Goal: Information Seeking & Learning: Learn about a topic

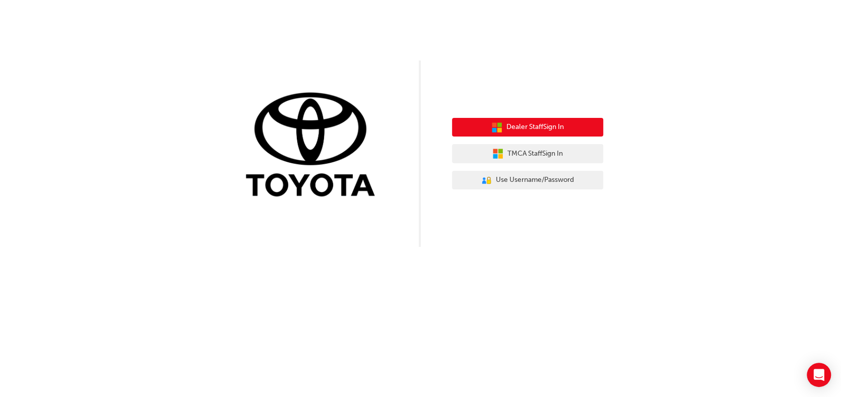
click at [551, 124] on span "Dealer Staff Sign In" at bounding box center [534, 127] width 57 height 12
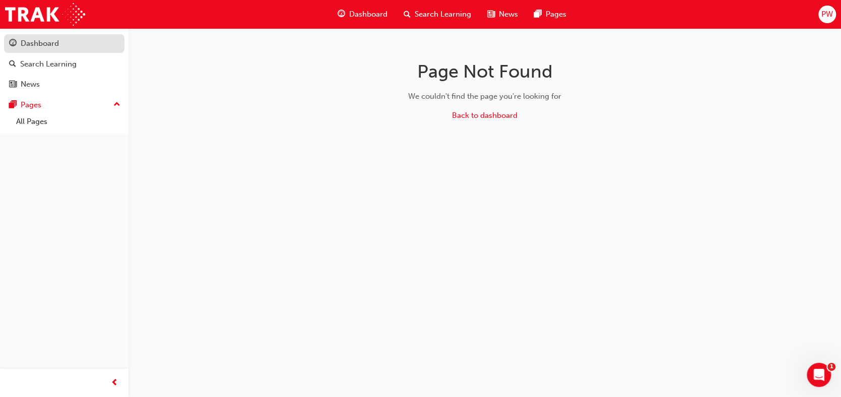
click at [41, 42] on div "Dashboard" at bounding box center [40, 44] width 38 height 12
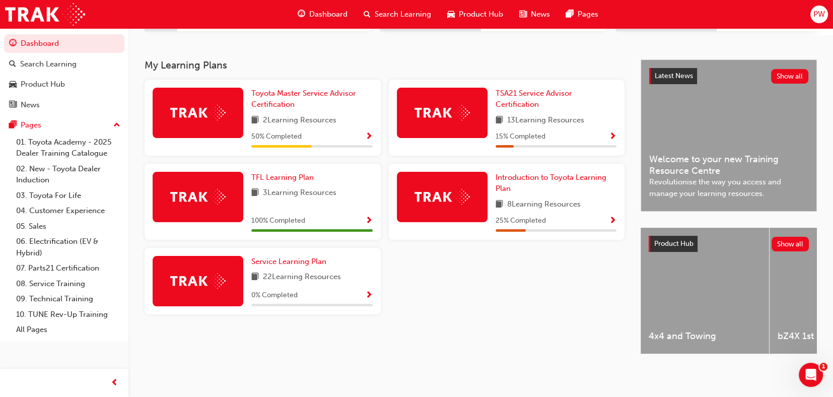
scroll to position [151, 0]
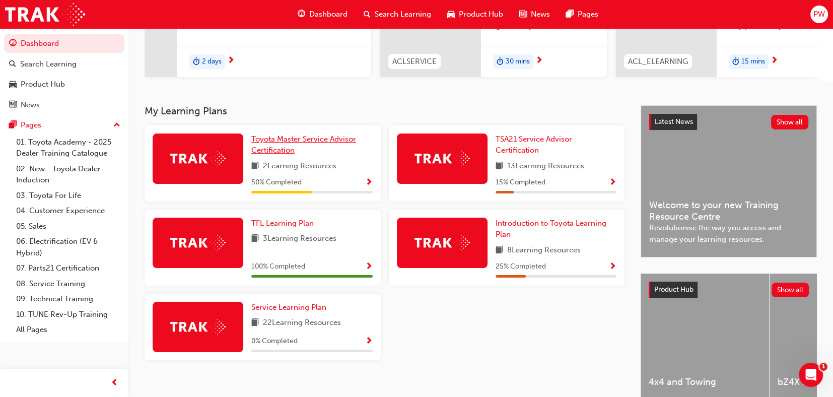
click at [275, 142] on span "Toyota Master Service Advisor Certification" at bounding box center [303, 145] width 105 height 21
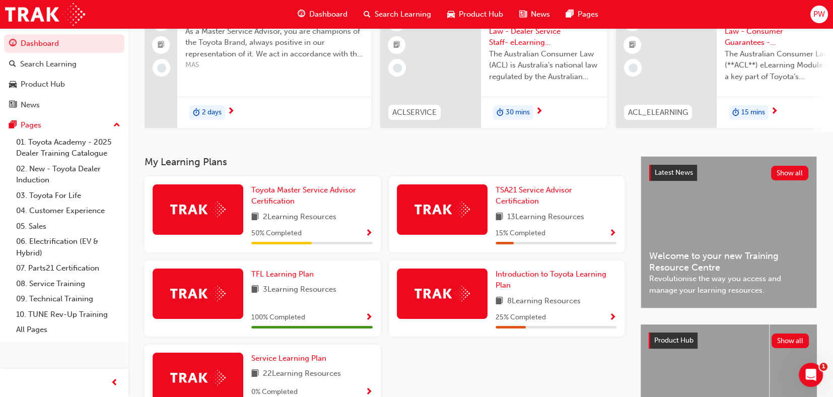
scroll to position [201, 0]
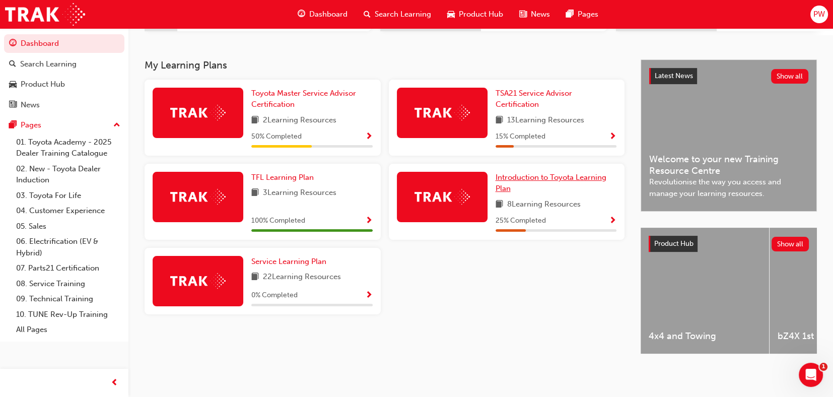
click at [554, 178] on span "Introduction to Toyota Learning Plan" at bounding box center [551, 183] width 111 height 21
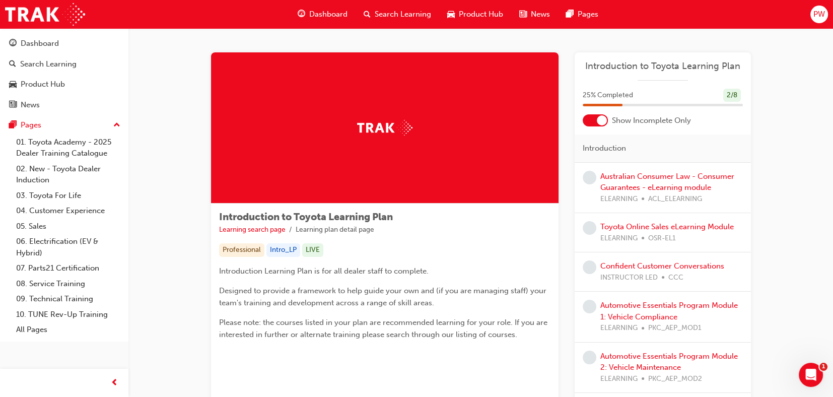
click at [820, 11] on span "PW" at bounding box center [820, 15] width 12 height 12
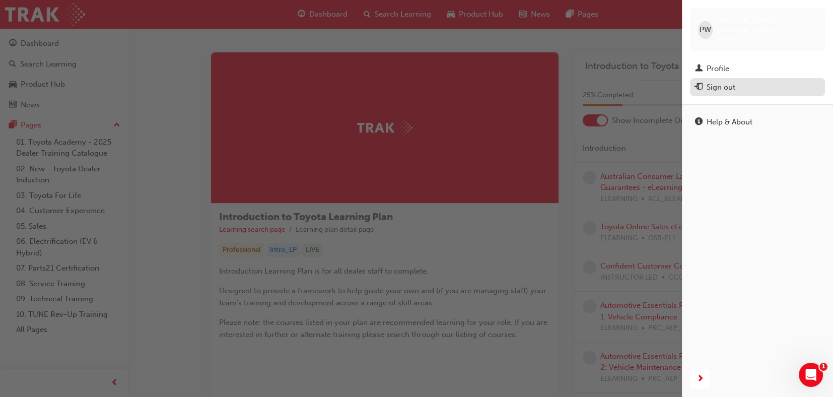
click at [727, 82] on div "Sign out" at bounding box center [721, 88] width 29 height 12
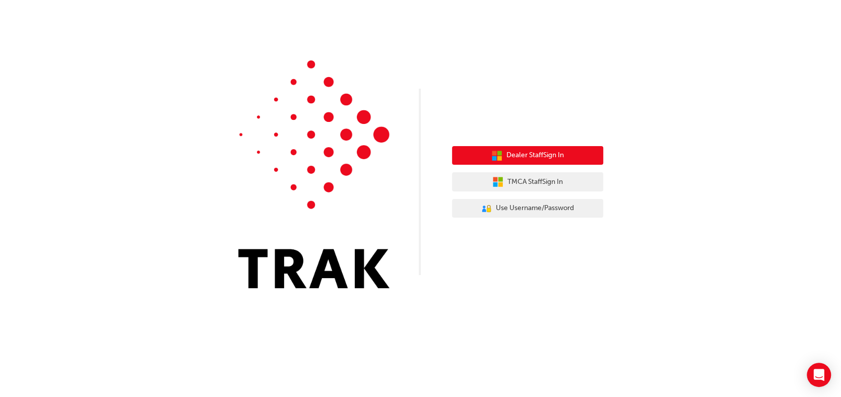
click at [537, 154] on span "Dealer Staff Sign In" at bounding box center [534, 156] width 57 height 12
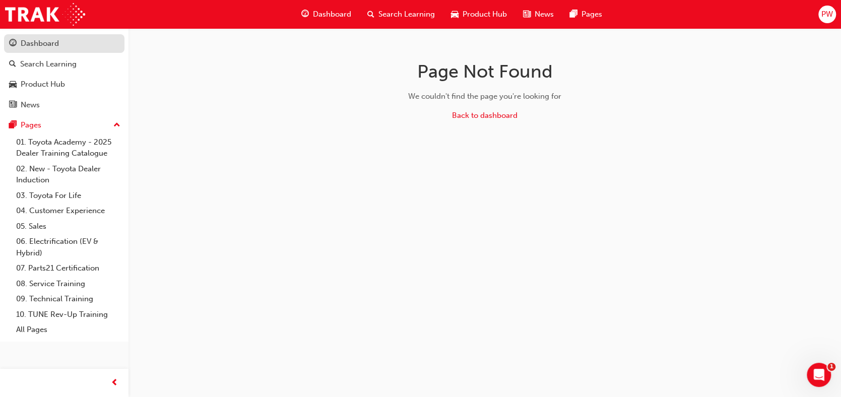
click at [36, 41] on div "Dashboard" at bounding box center [40, 44] width 38 height 12
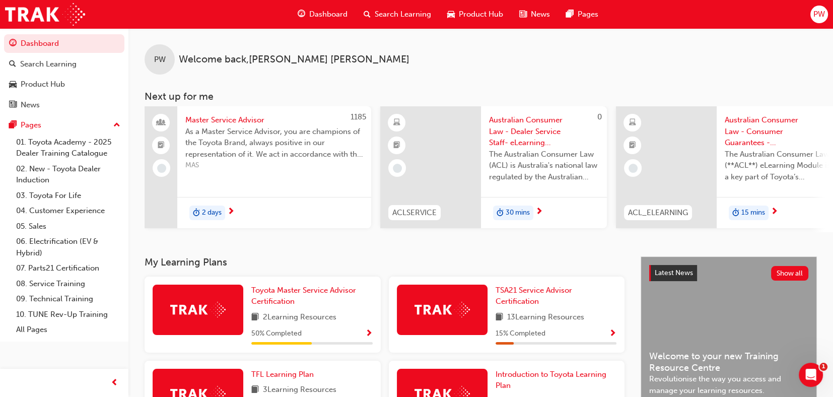
click at [669, 152] on div at bounding box center [666, 167] width 101 height 122
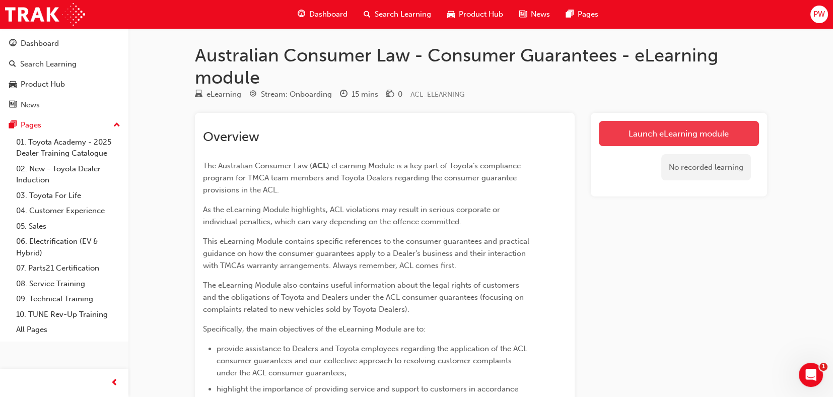
click at [678, 138] on link "Launch eLearning module" at bounding box center [679, 133] width 160 height 25
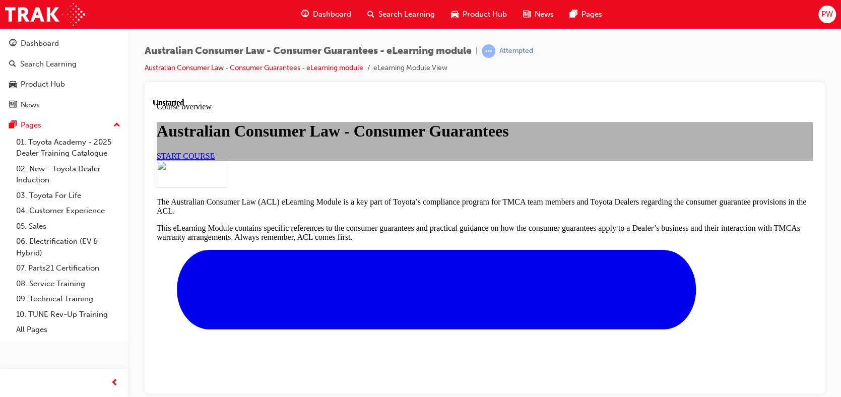
click at [215, 160] on span "START COURSE" at bounding box center [186, 155] width 58 height 9
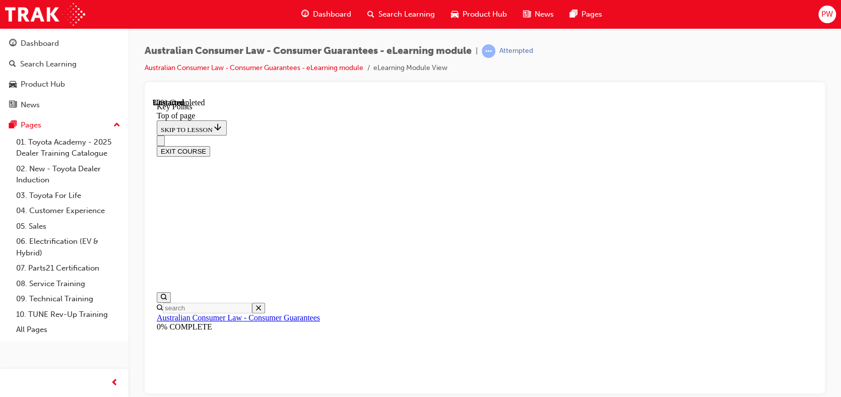
scroll to position [500, 0]
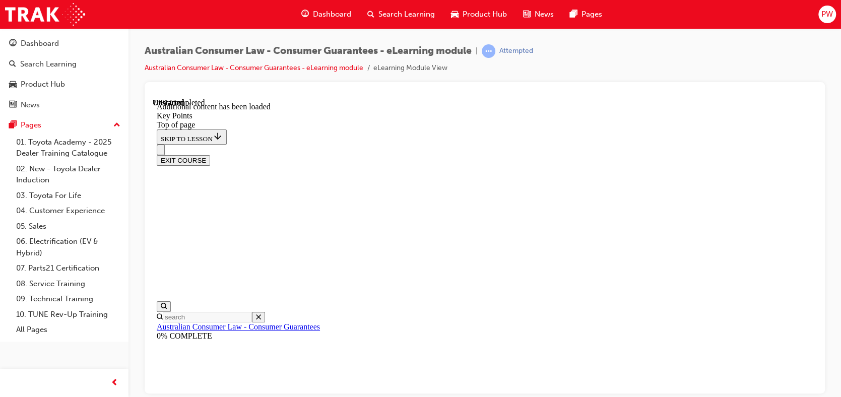
scroll to position [1371, 0]
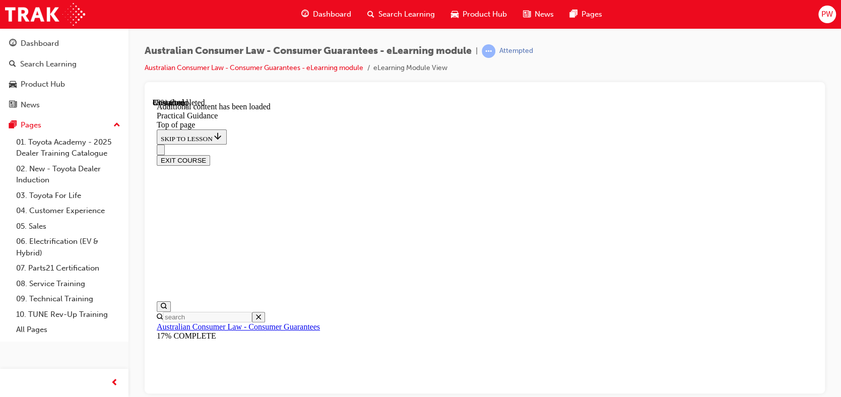
scroll to position [2485, 0]
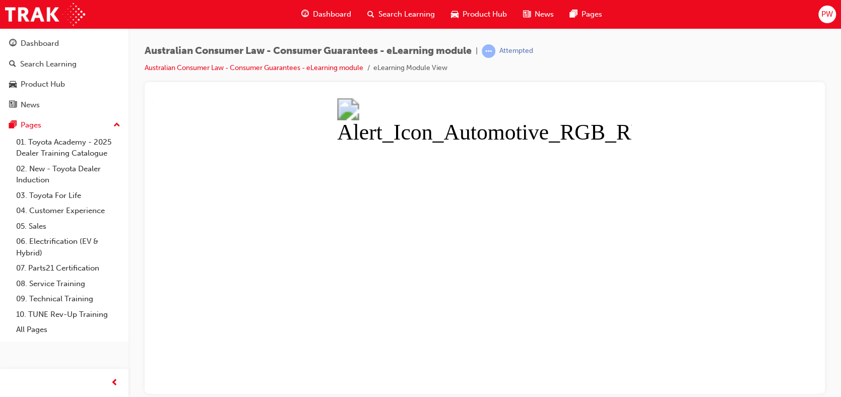
click at [399, 257] on button "Unzoom image" at bounding box center [485, 245] width 664 height 295
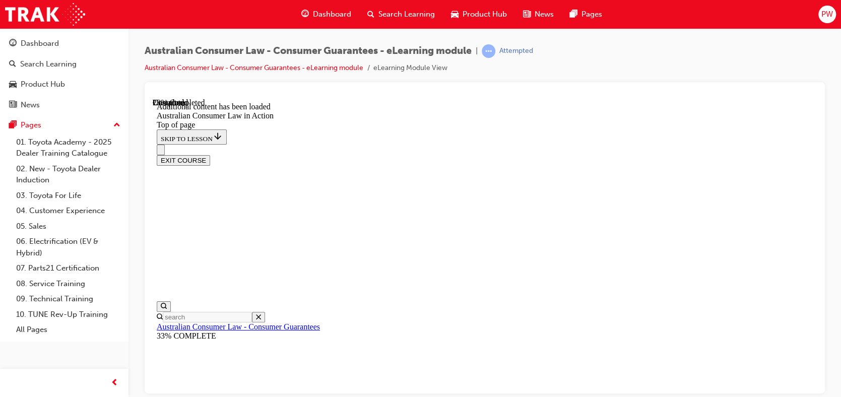
scroll to position [604, 0]
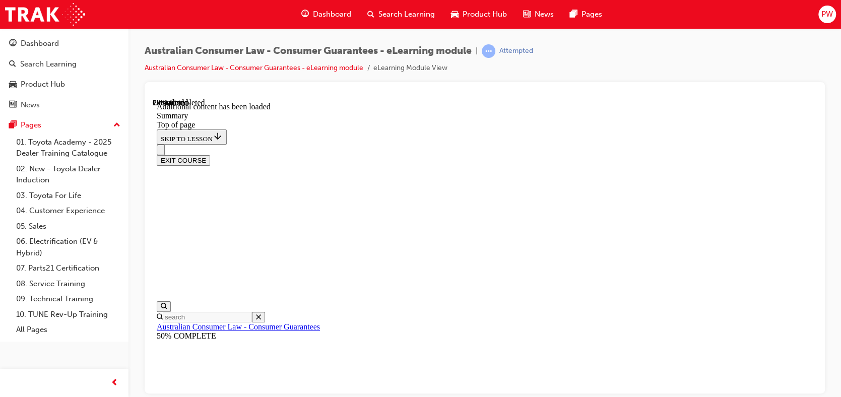
scroll to position [383, 0]
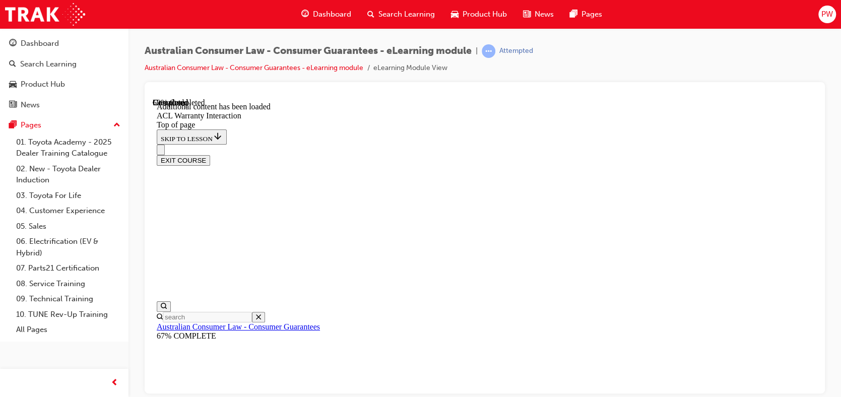
scroll to position [585, 0]
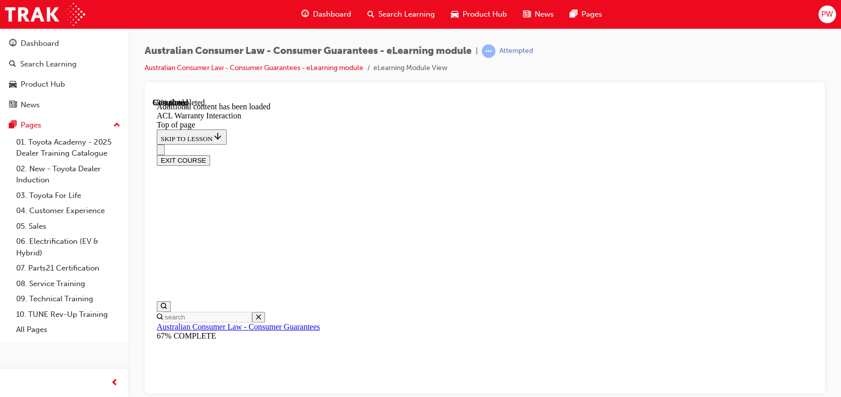
scroll to position [668, 0]
drag, startPoint x: 379, startPoint y: 189, endPoint x: 602, endPoint y: 342, distance: 270.0
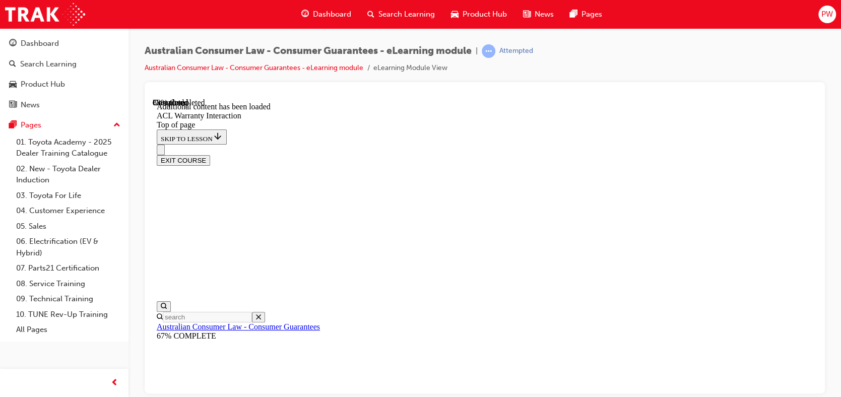
drag, startPoint x: 602, startPoint y: 342, endPoint x: 575, endPoint y: 346, distance: 27.6
copy li "actual fuel consumption is “unlikely to equal the results displayed on the Fuel…"
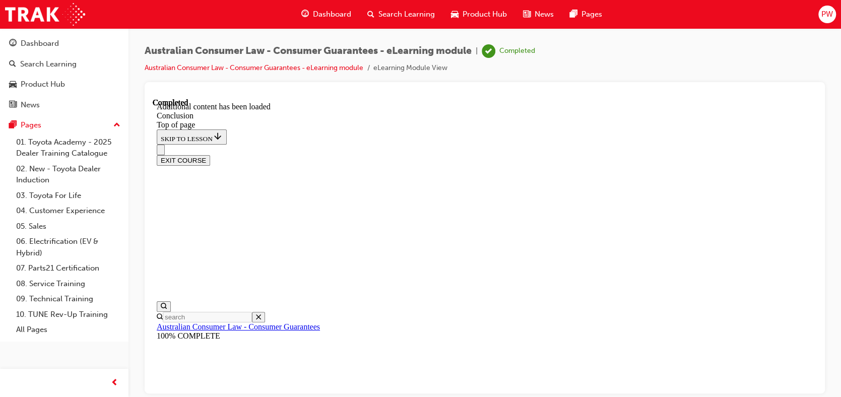
click at [210, 155] on button "EXIT COURSE" at bounding box center [183, 160] width 53 height 11
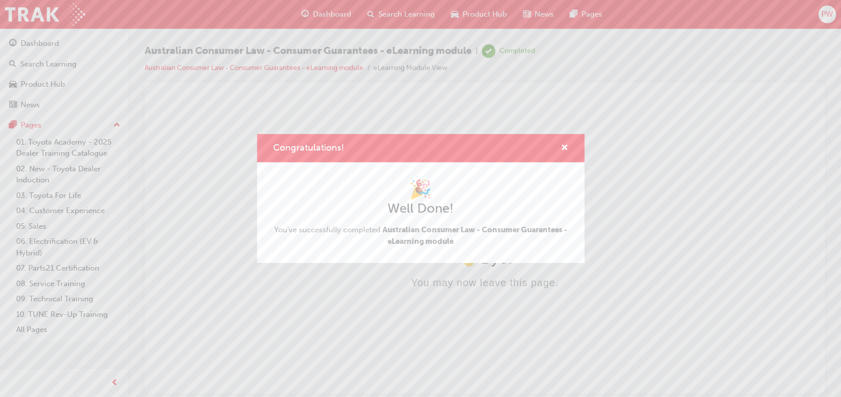
scroll to position [0, 0]
click at [564, 147] on span "cross-icon" at bounding box center [565, 148] width 8 height 9
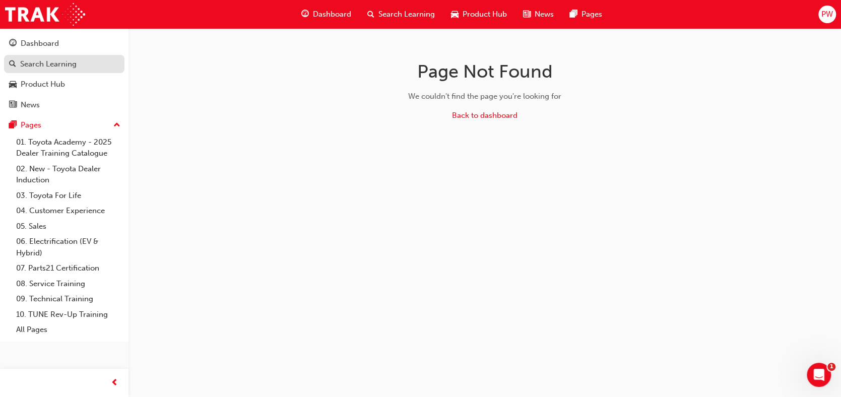
click at [45, 62] on div "Search Learning" at bounding box center [48, 64] width 56 height 12
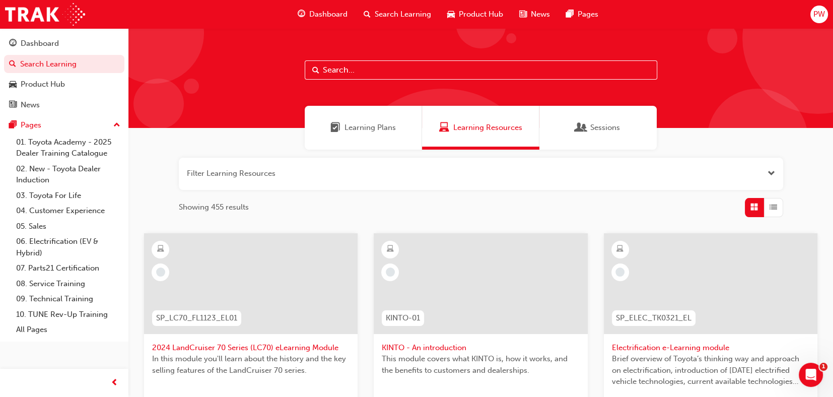
click at [360, 124] on span "Learning Plans" at bounding box center [370, 128] width 51 height 12
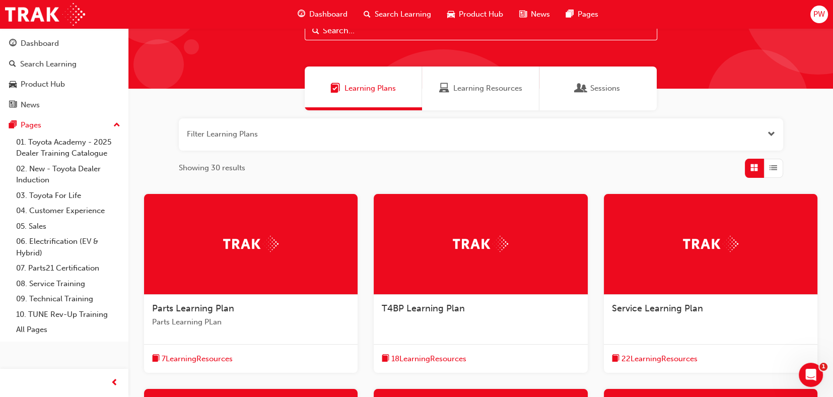
scroll to position [100, 0]
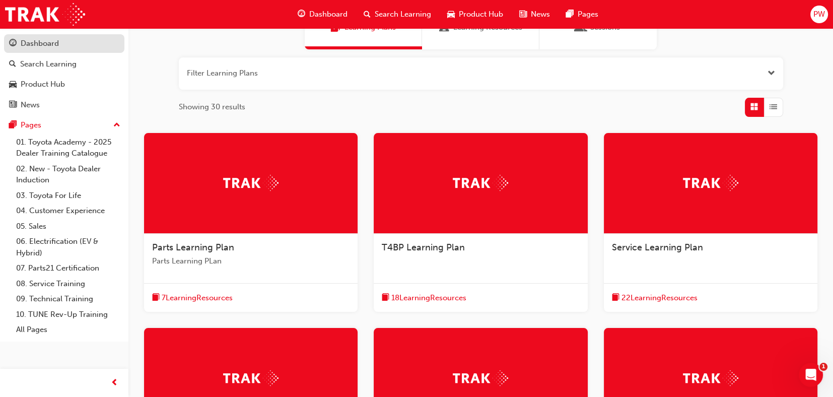
click at [39, 42] on div "Dashboard" at bounding box center [40, 44] width 38 height 12
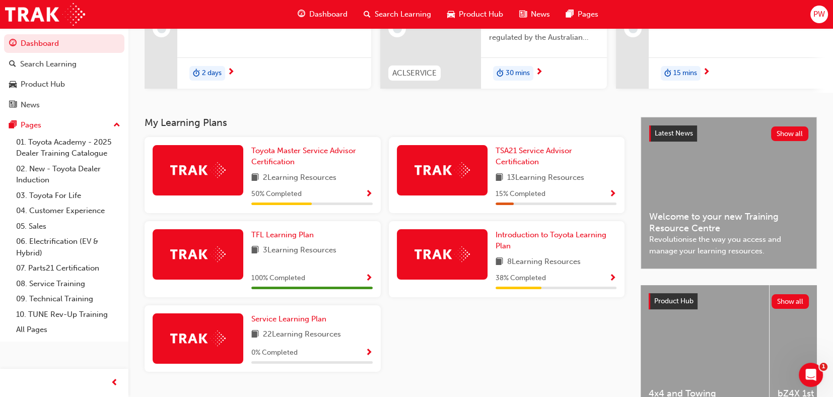
scroll to position [151, 0]
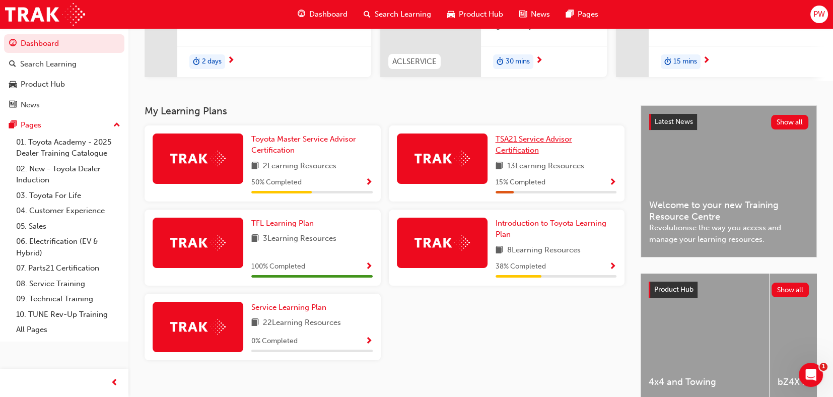
click at [530, 146] on link "TSA21 Service Advisor Certification" at bounding box center [556, 145] width 121 height 23
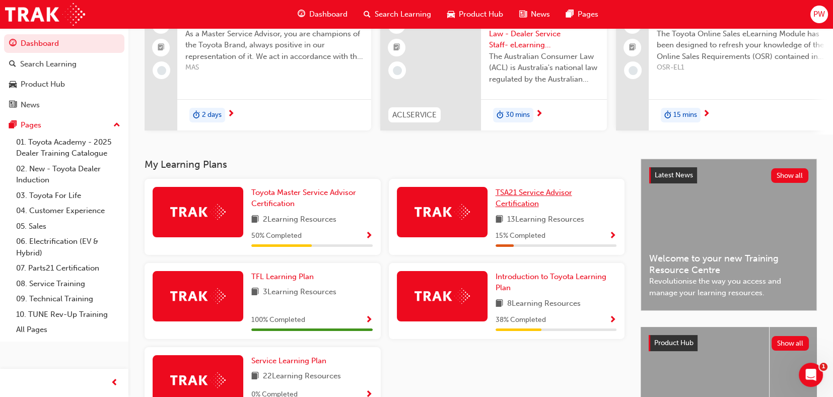
scroll to position [100, 0]
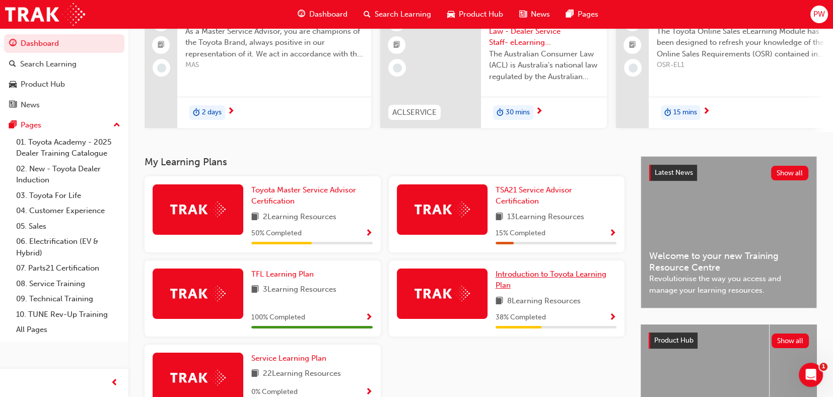
click at [555, 275] on span "Introduction to Toyota Learning Plan" at bounding box center [551, 280] width 111 height 21
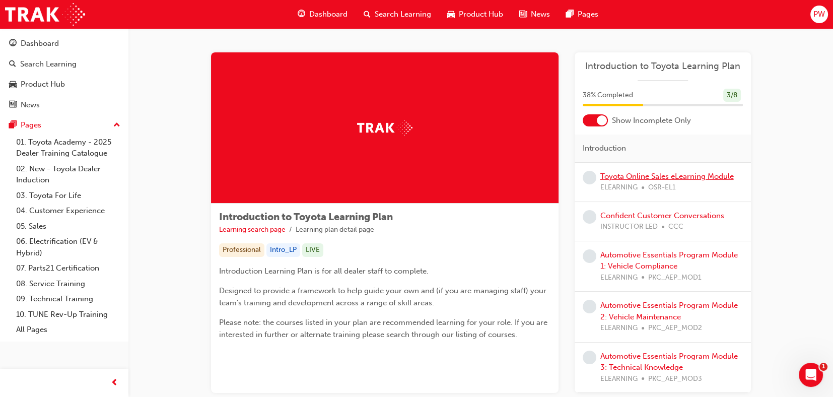
click at [620, 176] on link "Toyota Online Sales eLearning Module" at bounding box center [668, 176] width 134 height 9
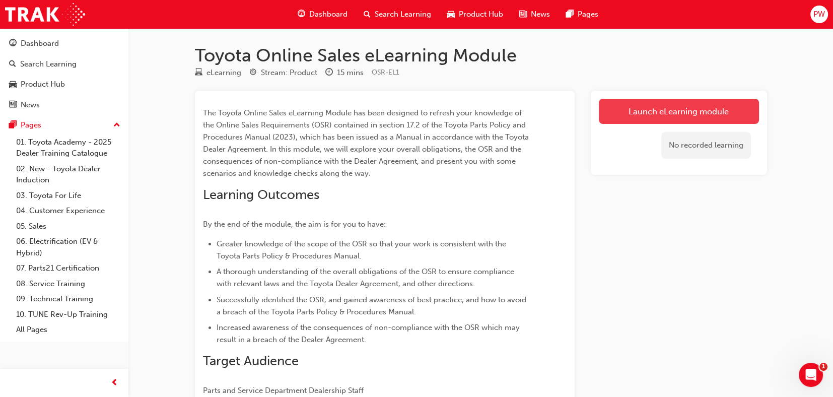
click at [704, 111] on link "Launch eLearning module" at bounding box center [679, 111] width 160 height 25
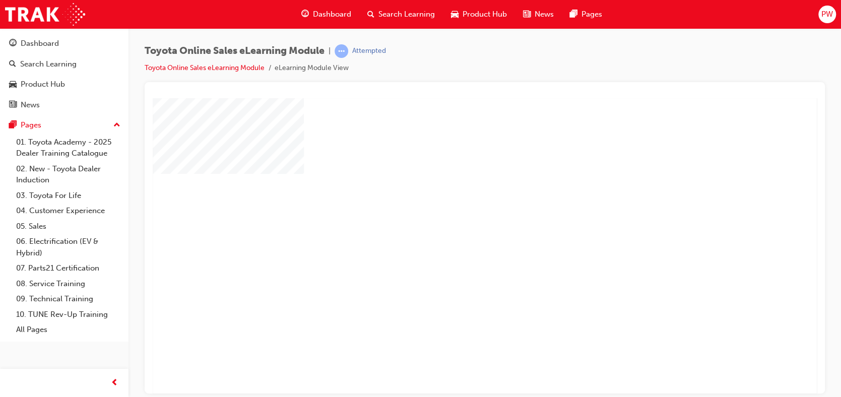
click at [455, 216] on div "play" at bounding box center [455, 216] width 0 height 0
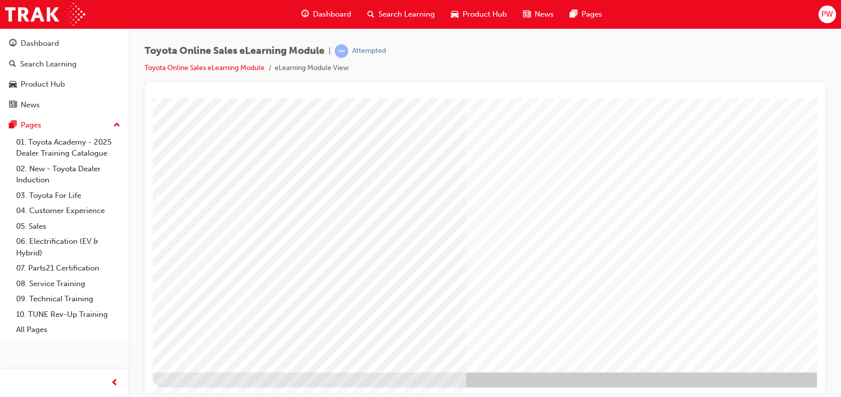
scroll to position [90, 0]
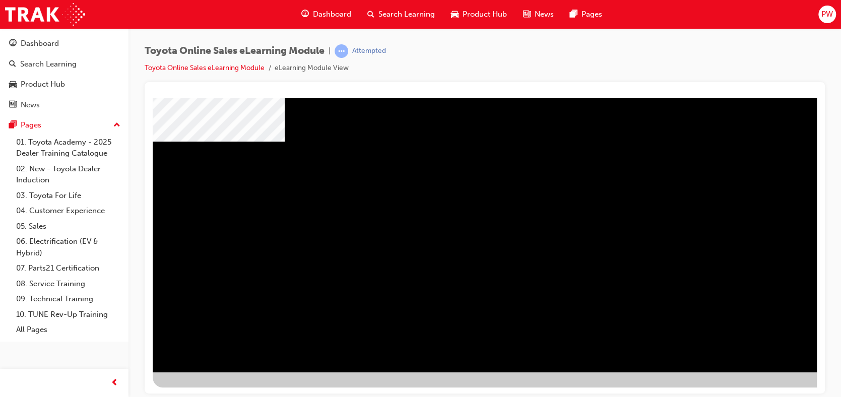
scroll to position [90, 0]
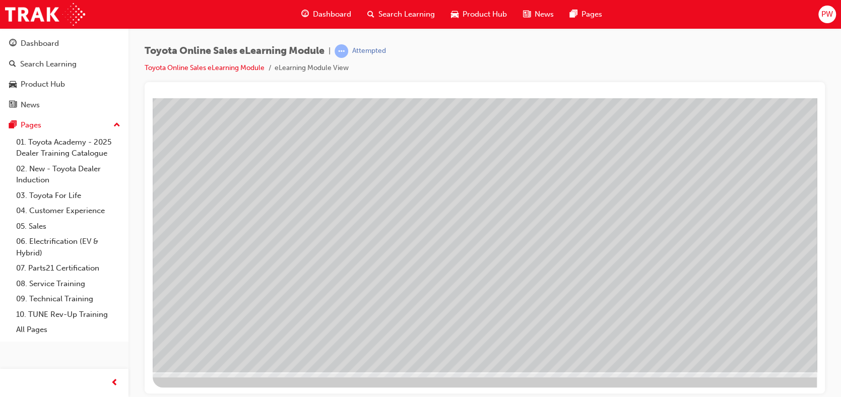
scroll to position [90, 0]
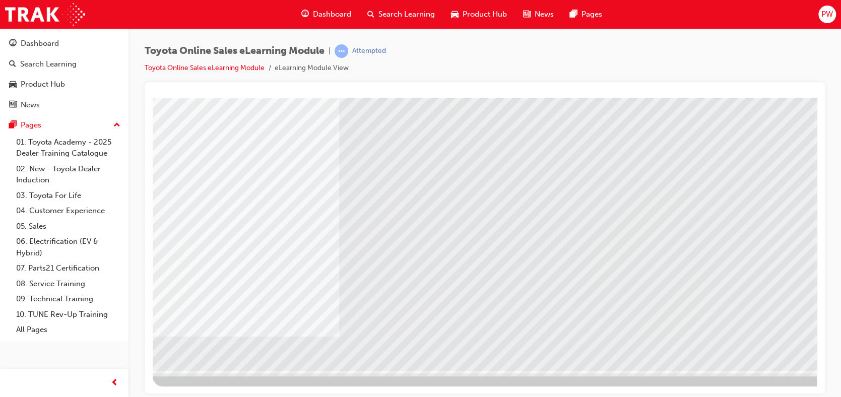
scroll to position [0, 0]
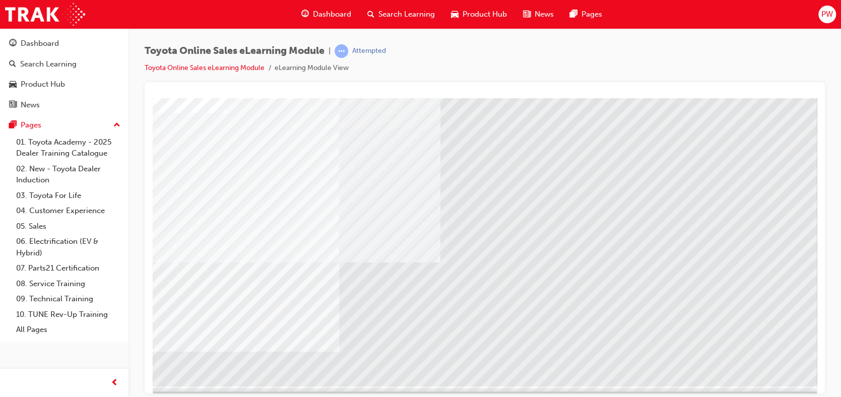
scroll to position [90, 0]
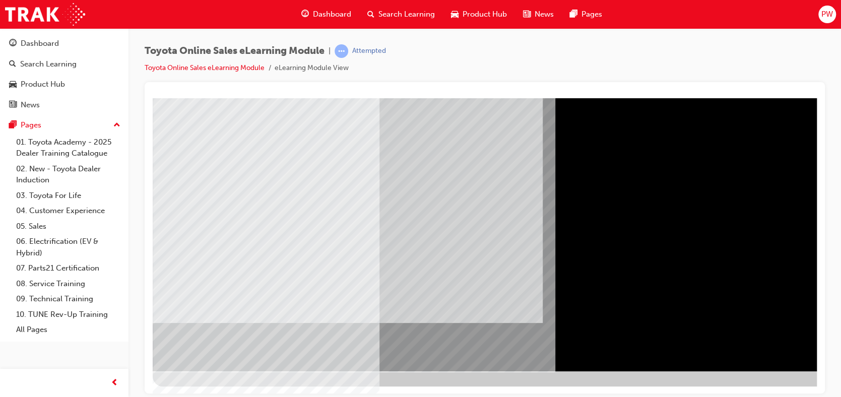
scroll to position [0, 0]
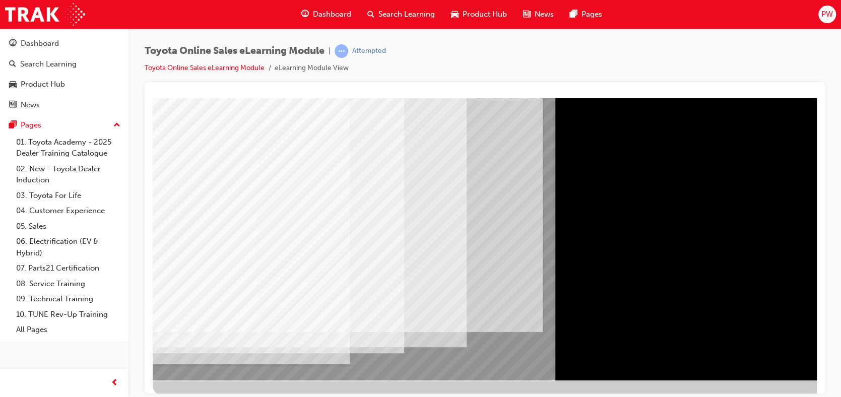
scroll to position [90, 0]
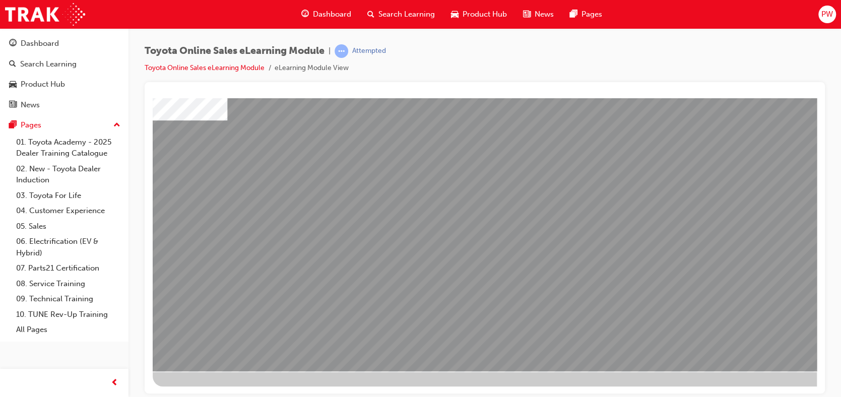
scroll to position [0, 0]
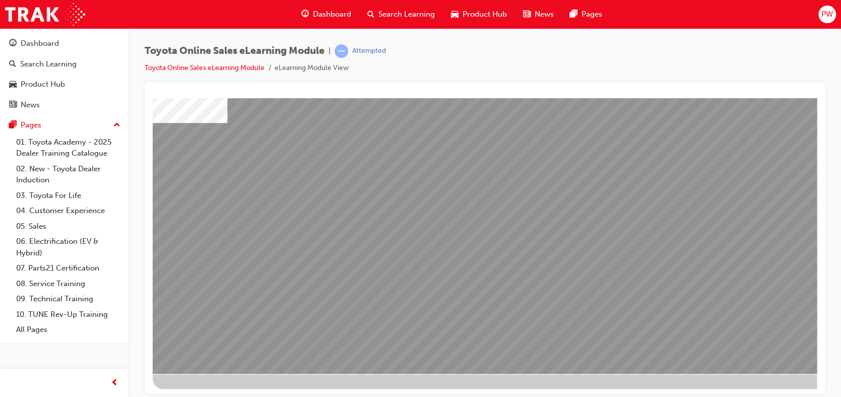
scroll to position [90, 0]
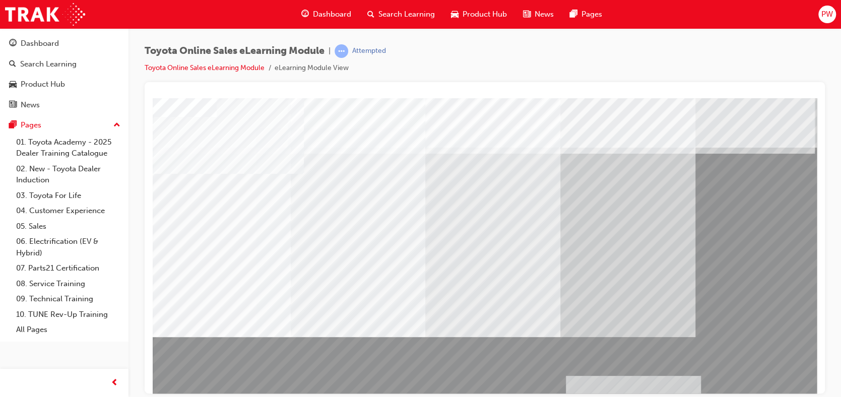
drag, startPoint x: 225, startPoint y: 286, endPoint x: 634, endPoint y: 390, distance: 422.8
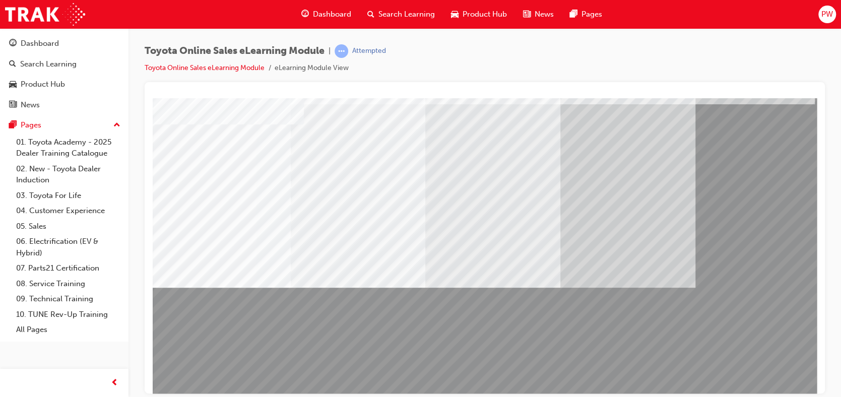
scroll to position [50, 0]
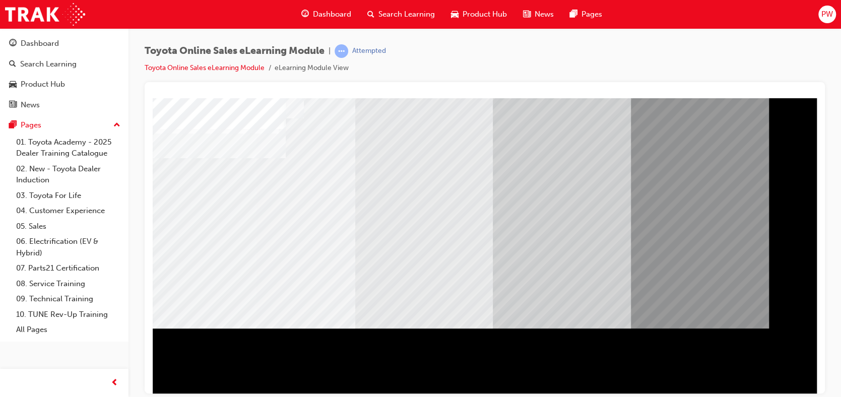
scroll to position [90, 0]
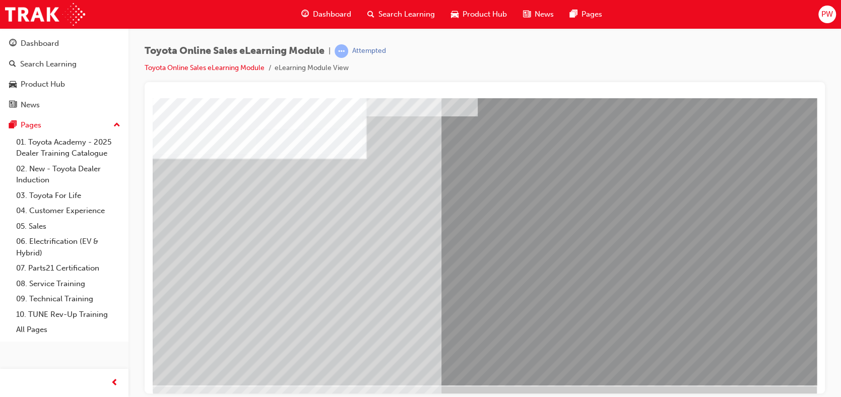
scroll to position [90, 0]
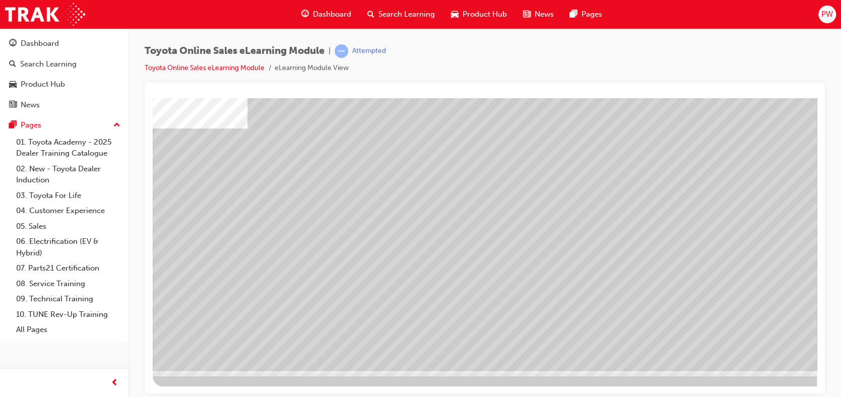
scroll to position [0, 0]
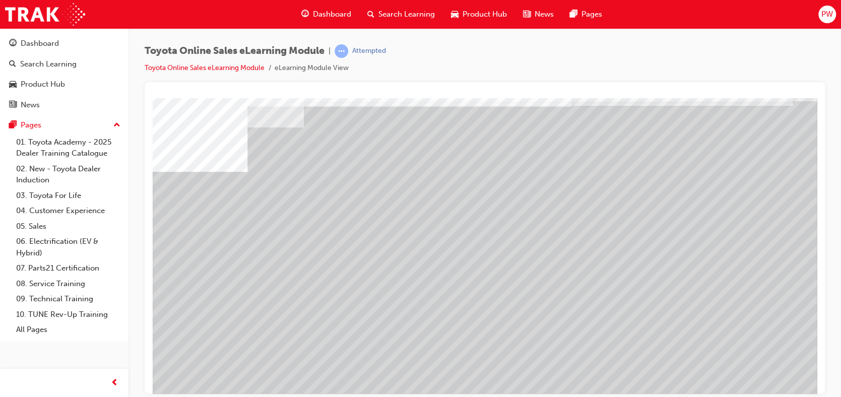
scroll to position [90, 0]
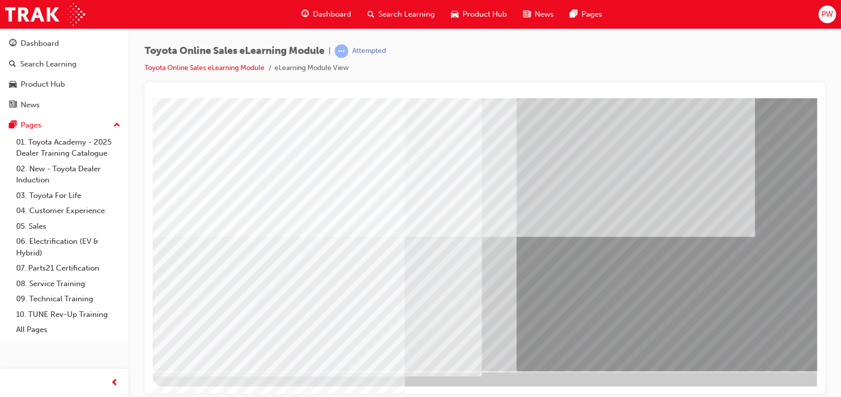
scroll to position [0, 0]
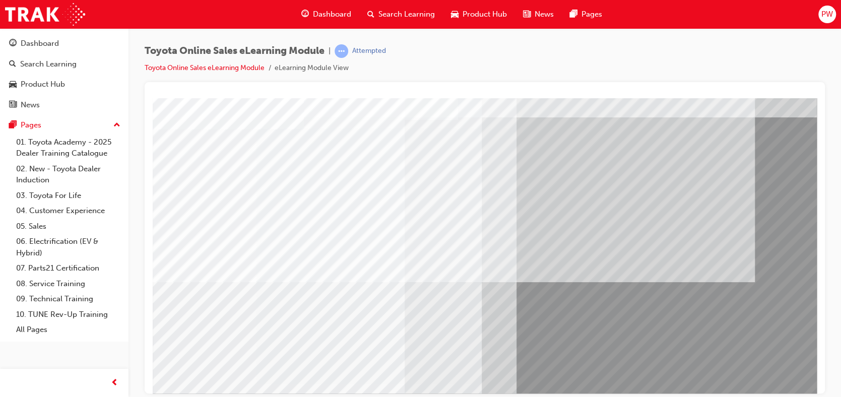
scroll to position [90, 0]
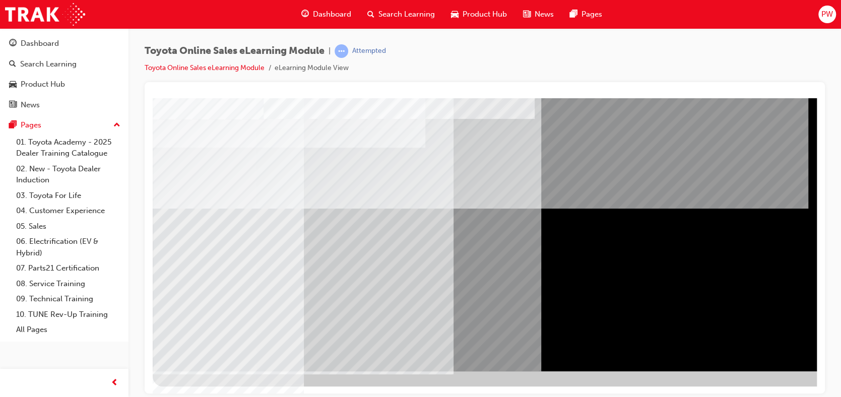
scroll to position [0, 0]
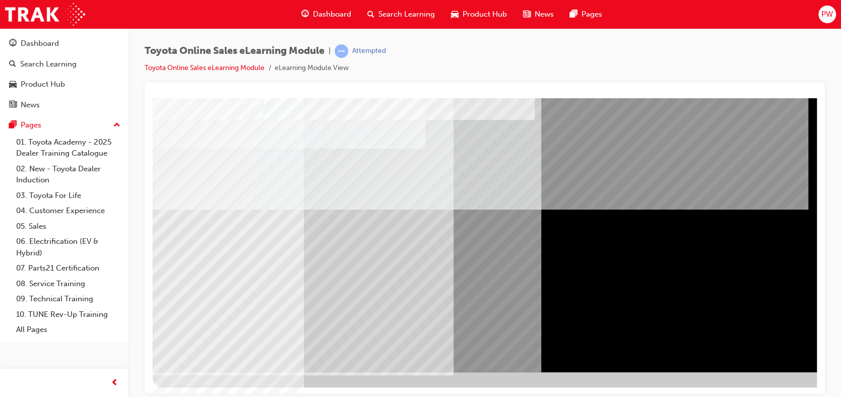
scroll to position [90, 0]
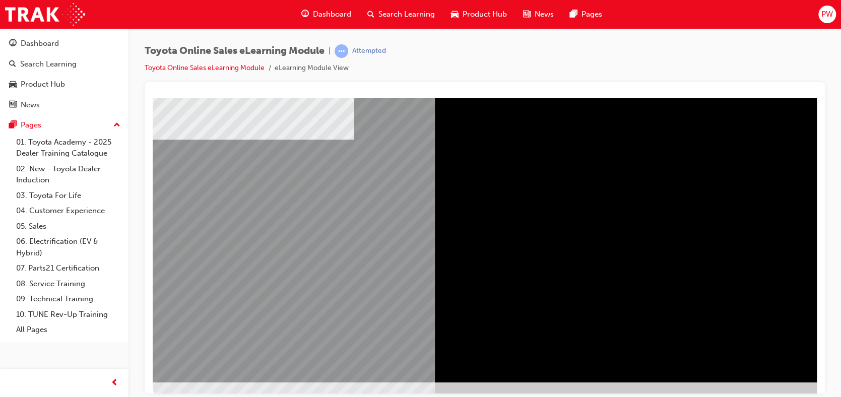
scroll to position [90, 0]
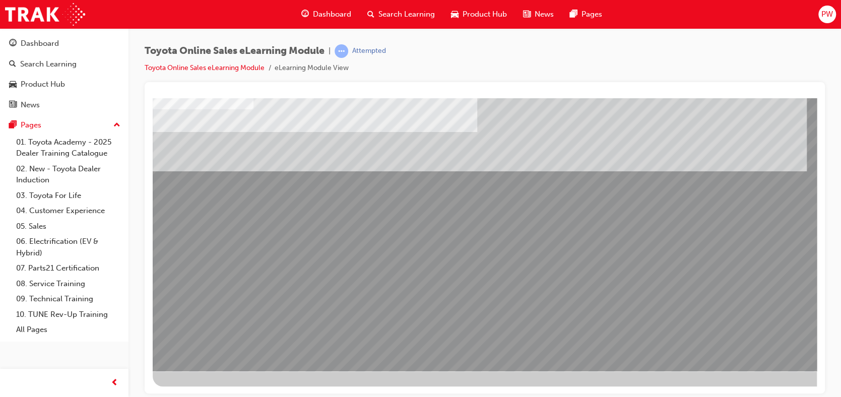
scroll to position [0, 0]
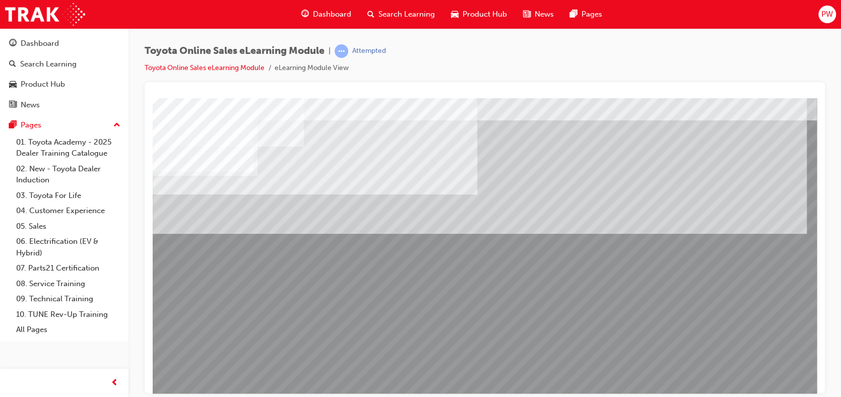
scroll to position [50, 0]
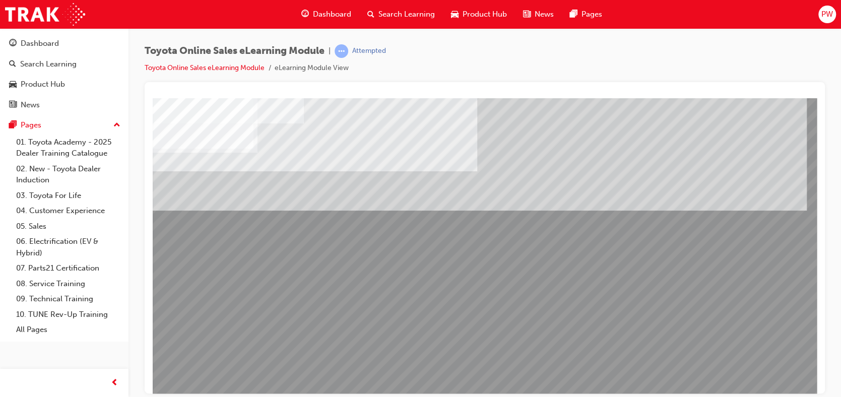
drag, startPoint x: 341, startPoint y: 291, endPoint x: 334, endPoint y: 291, distance: 7.1
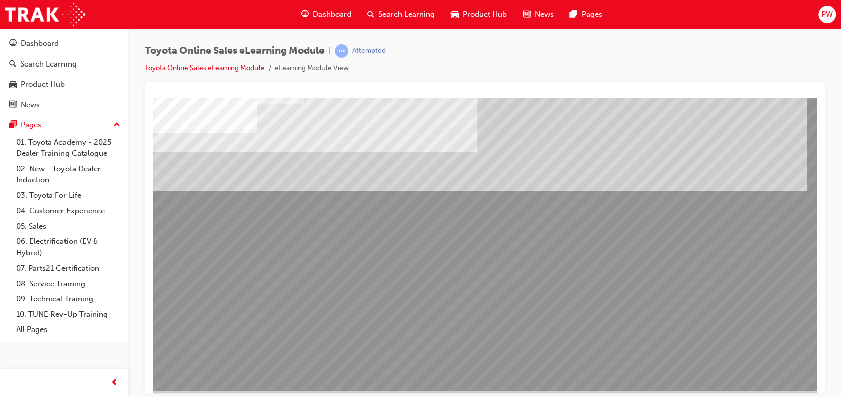
scroll to position [90, 0]
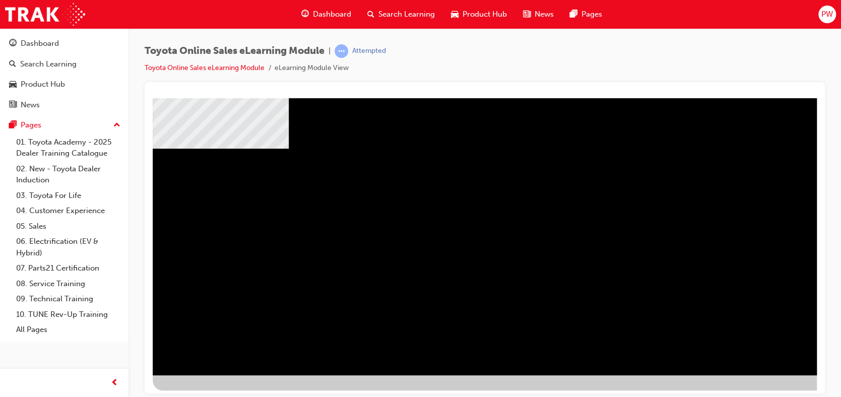
scroll to position [90, 0]
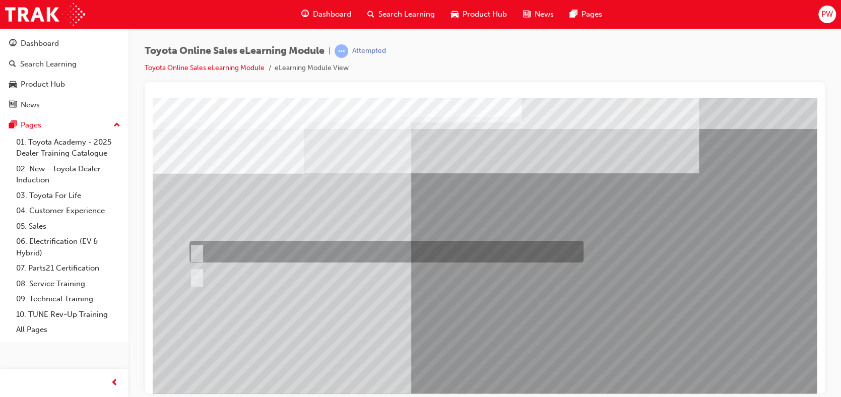
click at [221, 250] on div at bounding box center [384, 252] width 394 height 22
radio input "true"
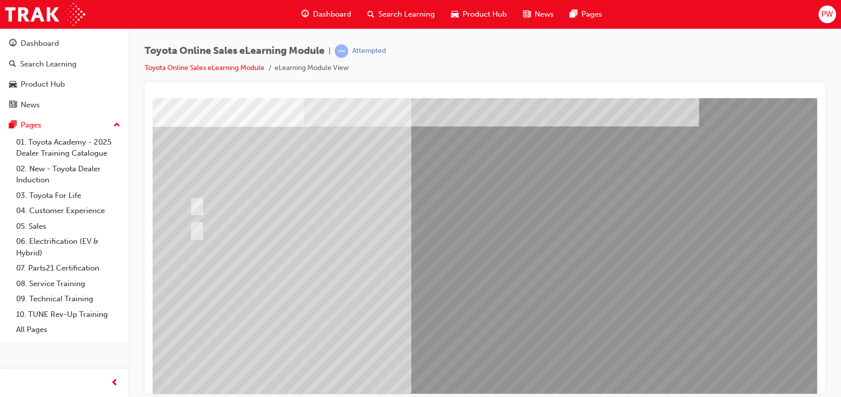
scroll to position [90, 0]
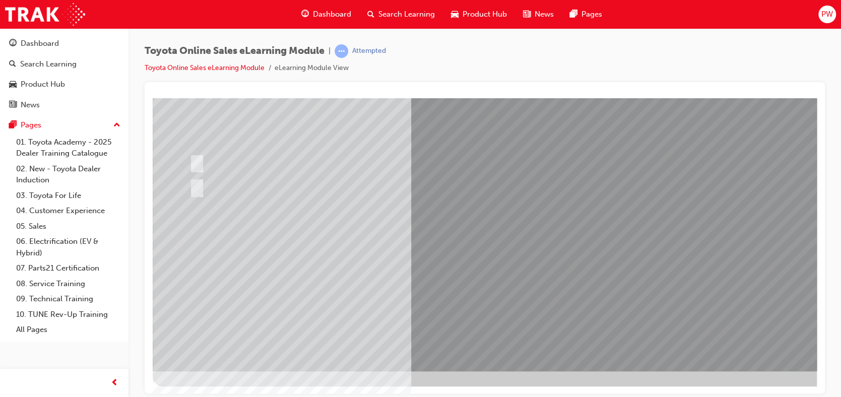
drag, startPoint x: 567, startPoint y: 298, endPoint x: 560, endPoint y: 307, distance: 11.9
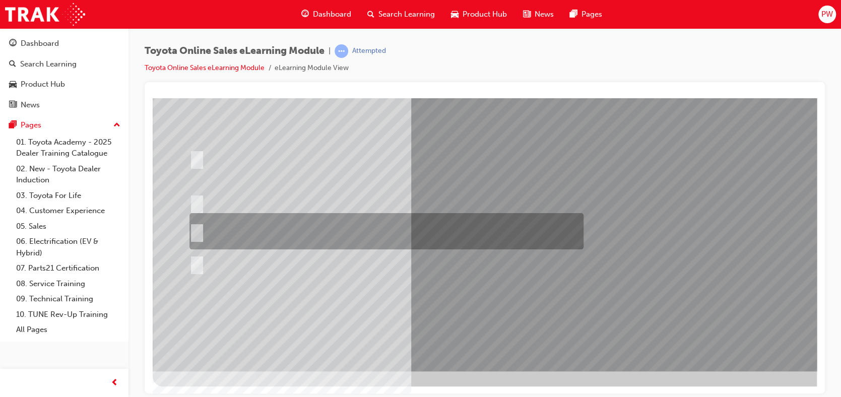
scroll to position [0, 0]
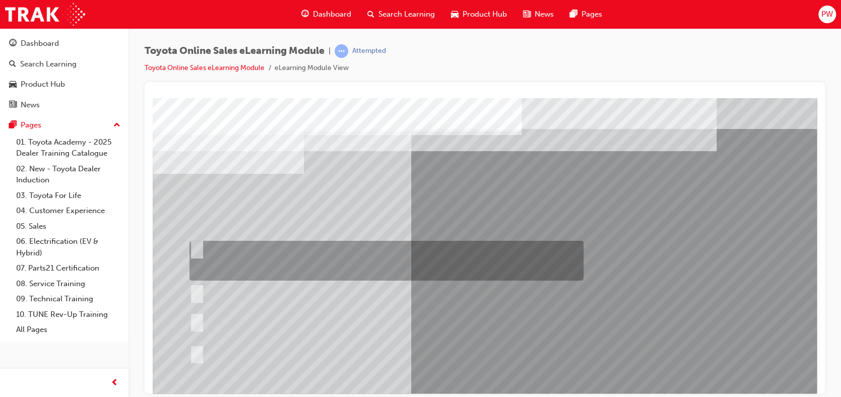
click at [197, 246] on input "It can be called Hometown Parts to keep it simple, as long as your dealership n…" at bounding box center [194, 247] width 11 height 11
click at [198, 244] on input "It can be called Hometown Parts to keep it simple, as long as your dealership n…" at bounding box center [194, 247] width 11 height 11
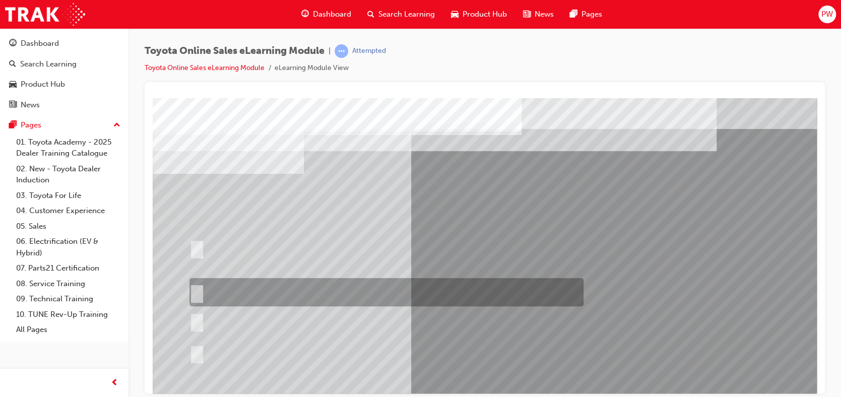
click at [242, 289] on div at bounding box center [384, 292] width 394 height 28
radio input "false"
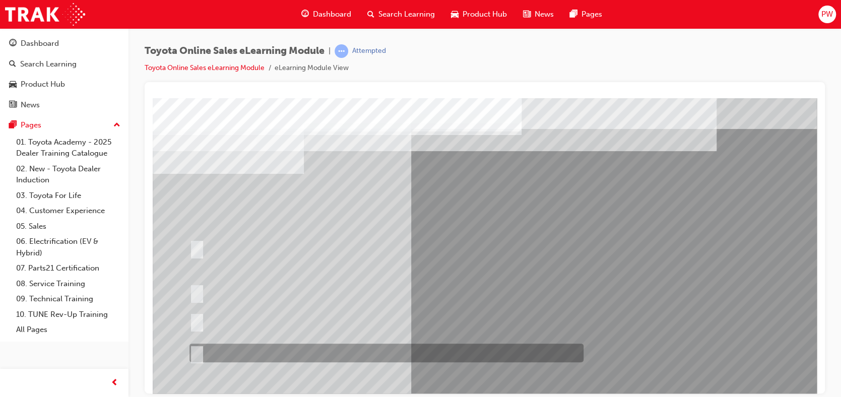
click at [201, 352] on div at bounding box center [384, 353] width 394 height 19
radio input "false"
radio input "true"
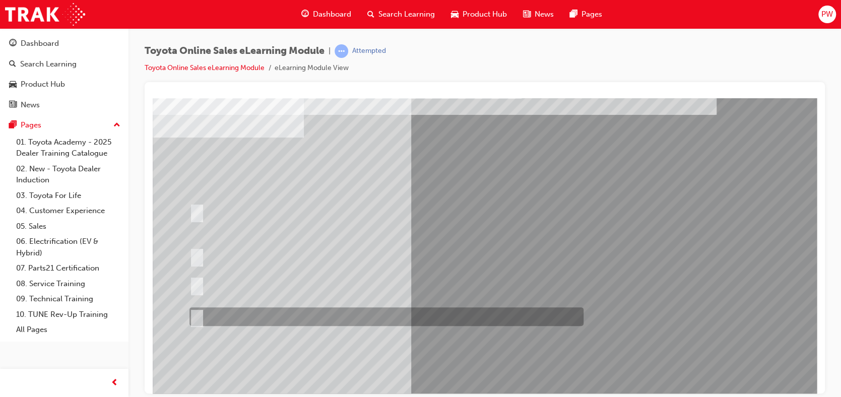
scroll to position [90, 0]
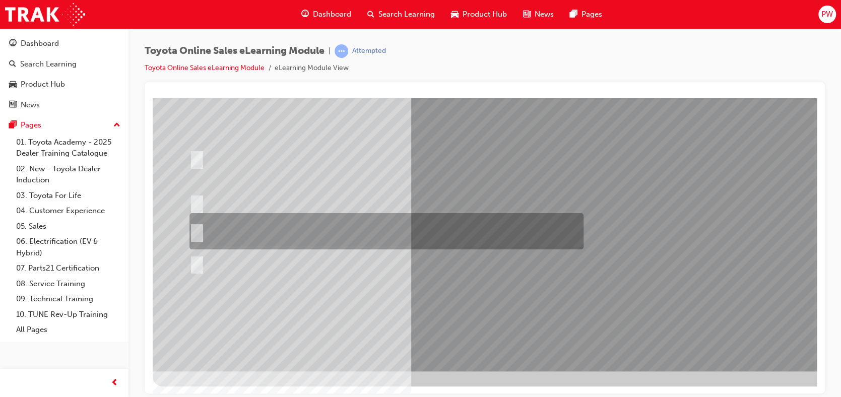
click at [283, 238] on div at bounding box center [384, 231] width 394 height 36
radio input "true"
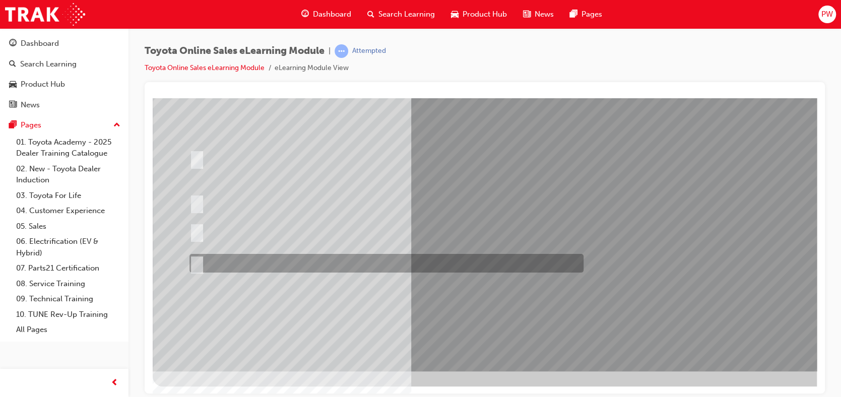
click at [199, 261] on input "It must be TMCA approved Dealer name." at bounding box center [194, 263] width 11 height 11
radio input "true"
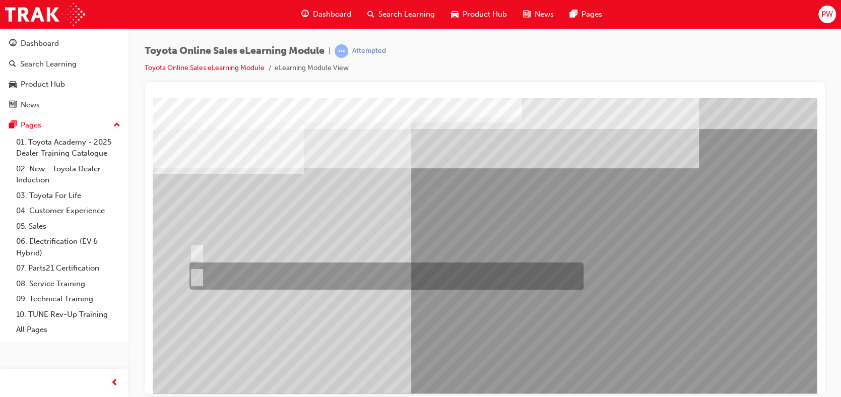
click at [196, 274] on input "No" at bounding box center [194, 276] width 11 height 11
radio input "true"
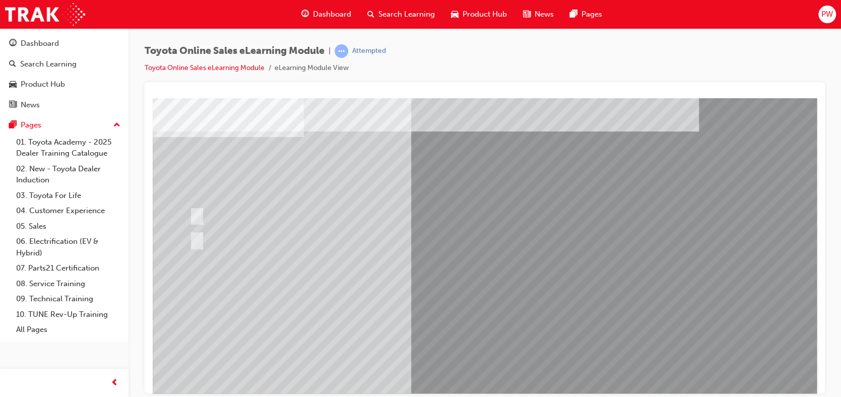
scroll to position [90, 0]
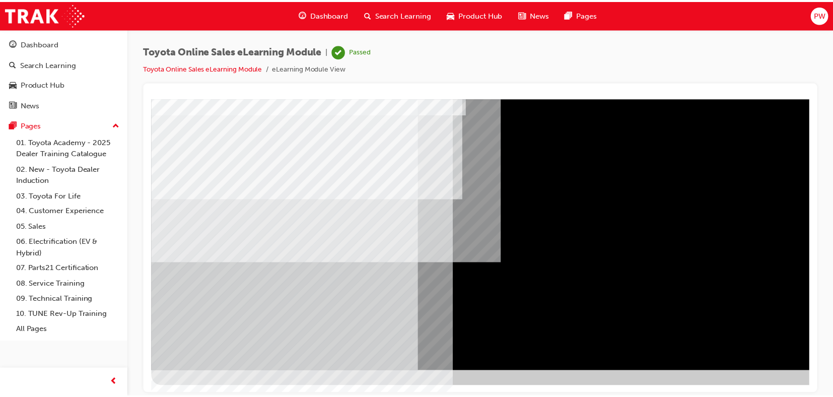
scroll to position [0, 0]
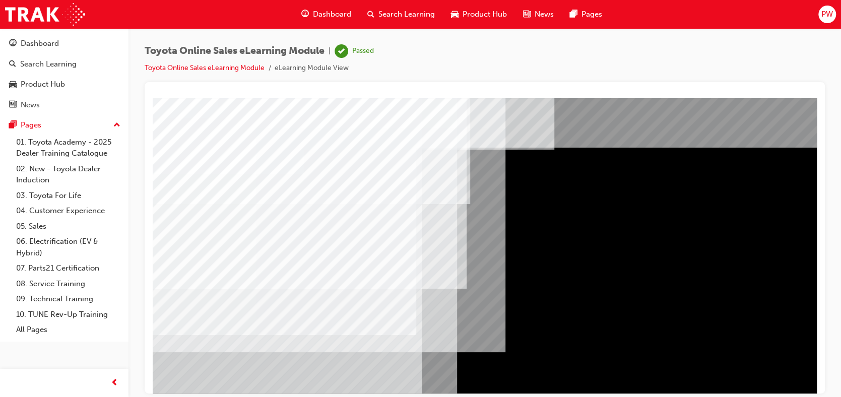
click at [330, 12] on span "Dashboard" at bounding box center [332, 15] width 38 height 12
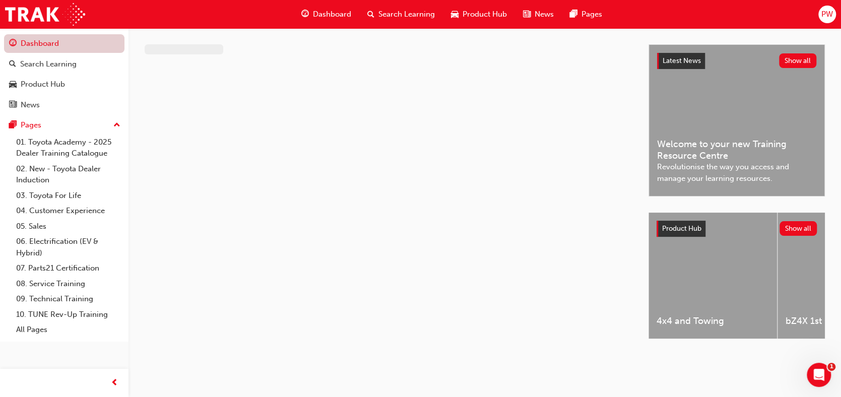
click at [25, 41] on link "Dashboard" at bounding box center [64, 43] width 120 height 19
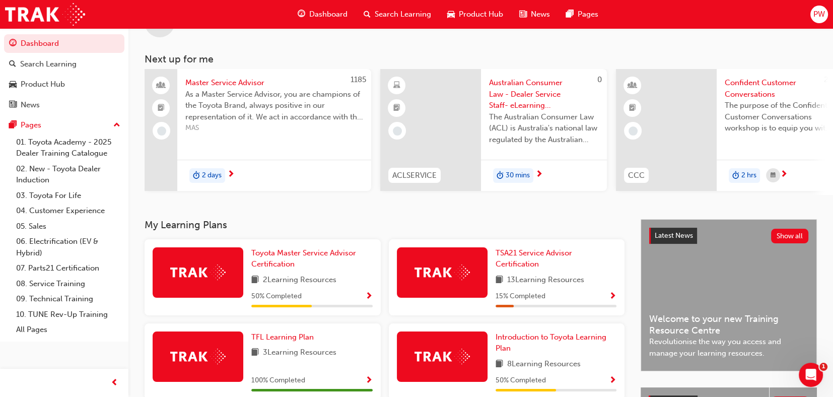
scroll to position [151, 0]
